Goal: Task Accomplishment & Management: Manage account settings

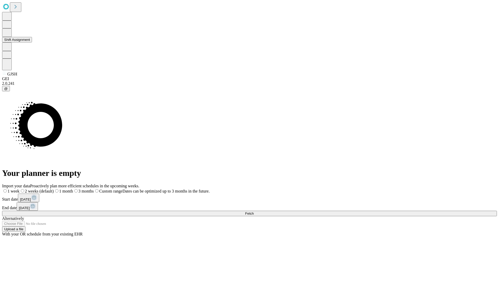
click at [32, 42] on button "Shift Assignment" at bounding box center [17, 39] width 30 height 5
